Goal: Find specific page/section: Find specific page/section

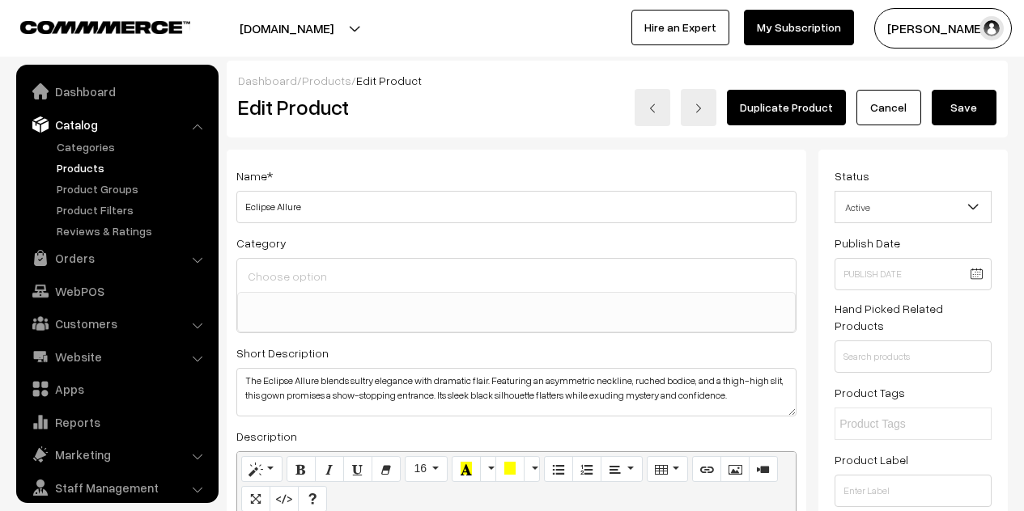
select select
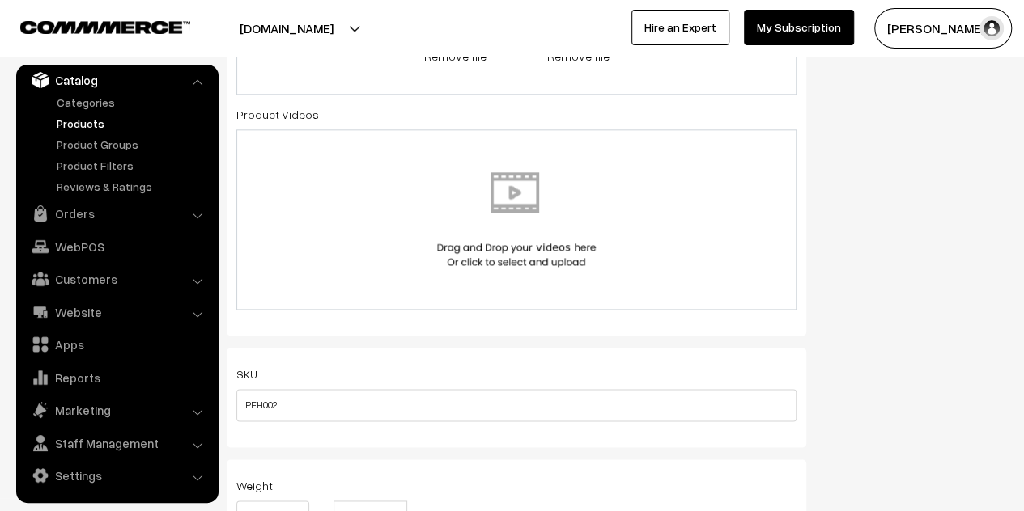
scroll to position [809, 0]
